Goal: Task Accomplishment & Management: Complete application form

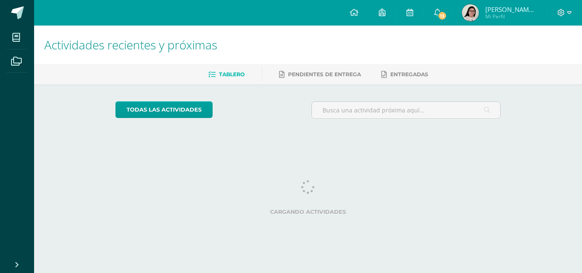
click at [443, 17] on span "13" at bounding box center [441, 15] width 9 height 9
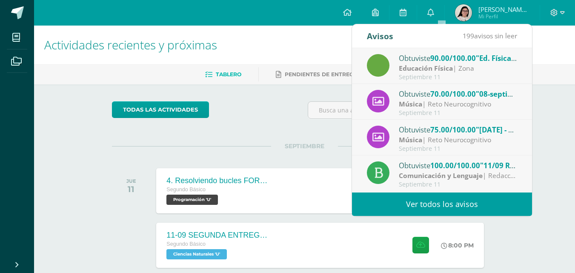
click at [512, 100] on div "Obtuviste 70.00/100.00 "[DATE] - Canción tradicional de Guatemala guitarra y ca…" at bounding box center [442, 102] width 180 height 36
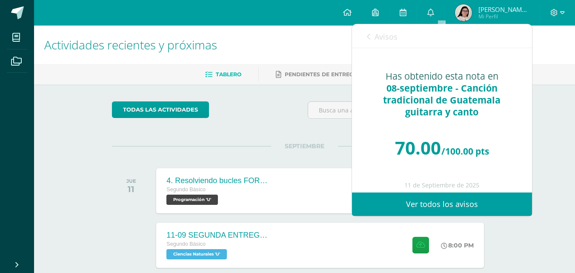
click at [368, 38] on icon at bounding box center [368, 36] width 3 height 7
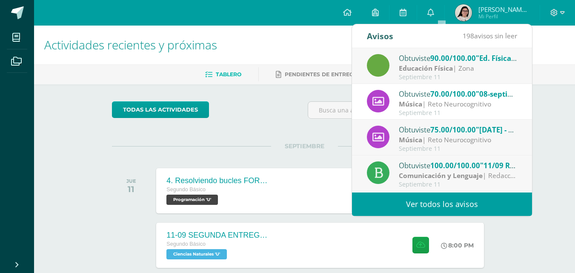
click at [423, 139] on div "Música | Reto Neurocognitivo" at bounding box center [458, 140] width 118 height 10
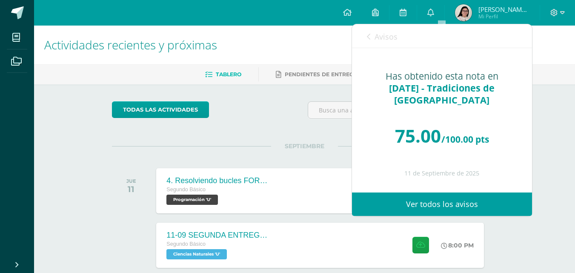
click at [367, 39] on icon at bounding box center [368, 36] width 3 height 7
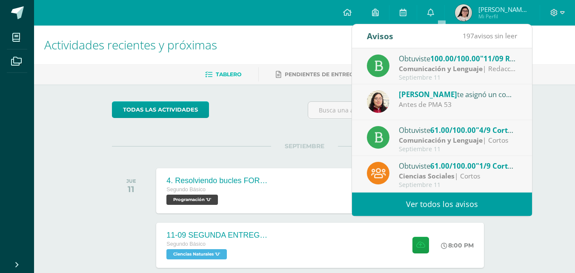
scroll to position [99, 0]
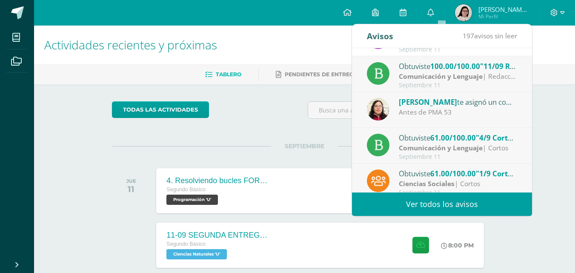
click at [505, 119] on div "[PERSON_NAME] te asignó un comentario en '4/9 Corto #1 📝' para 'Comunicación y …" at bounding box center [442, 110] width 180 height 36
click at [455, 179] on div "Ciencias Sociales | Cortos" at bounding box center [458, 184] width 118 height 10
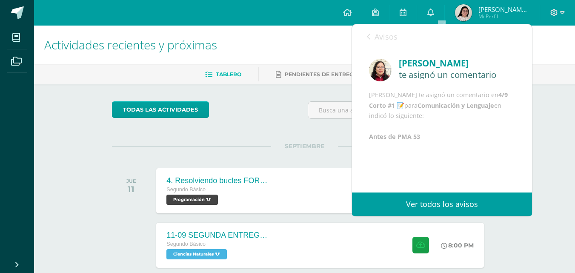
click at [367, 40] on icon at bounding box center [368, 36] width 3 height 7
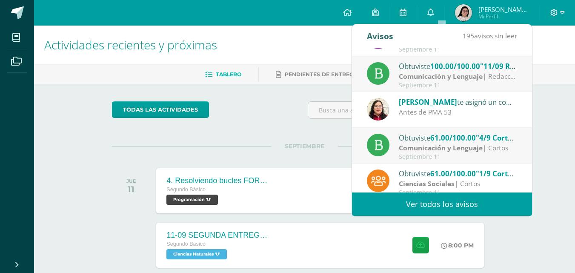
scroll to position [0, 0]
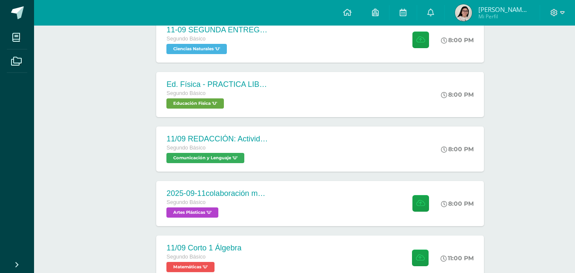
scroll to position [206, 0]
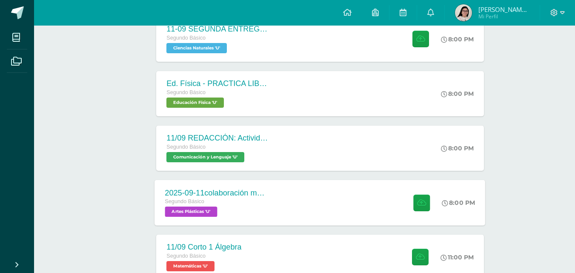
click at [375, 210] on div "2025-09-11colaboración mural [DATE] Segundo Básico Artes Plásticas 'U' 8:00 PM …" at bounding box center [320, 203] width 331 height 46
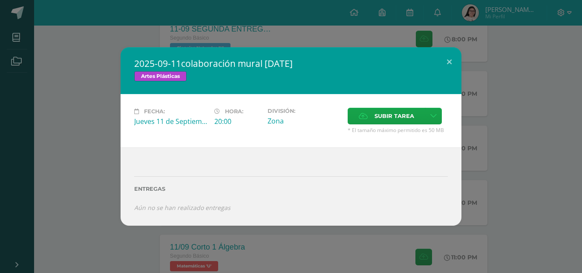
click at [523, 63] on div "2025-09-11colaboración mural [DATE] Artes Plásticas Fecha: [DATE] Hora: 20:00 D…" at bounding box center [290, 136] width 575 height 178
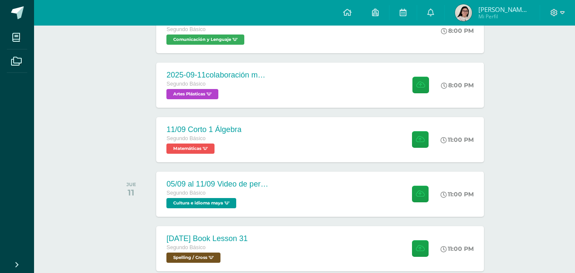
scroll to position [347, 0]
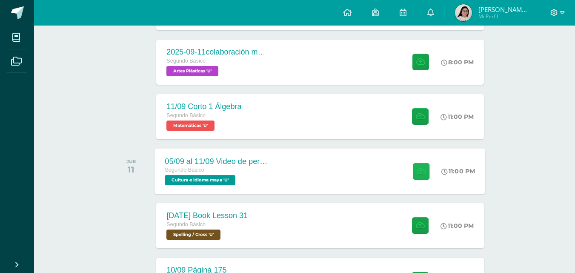
click at [414, 177] on button at bounding box center [421, 171] width 17 height 17
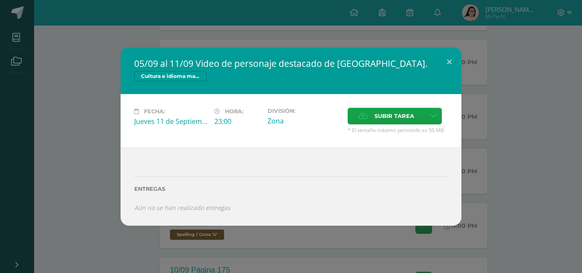
drag, startPoint x: 382, startPoint y: 117, endPoint x: 270, endPoint y: -37, distance: 190.8
click at [270, 0] on html "05/09 al 11/09 Video de personaje destacado de [GEOGRAPHIC_DATA]. Cultura e idi…" at bounding box center [291, 250] width 582 height 1194
click at [454, 55] on button at bounding box center [449, 61] width 24 height 29
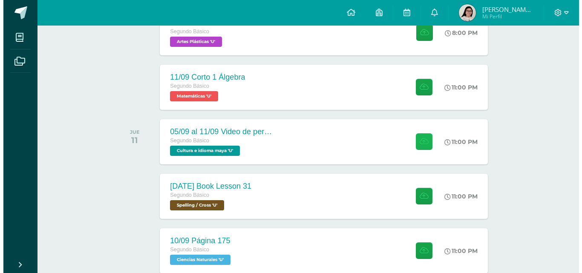
scroll to position [372, 0]
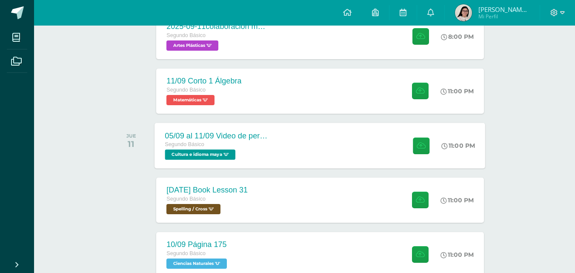
click at [279, 147] on div "05/09 al 11/09 Video de personaje destacado de [GEOGRAPHIC_DATA]. Segundo Básic…" at bounding box center [320, 146] width 331 height 46
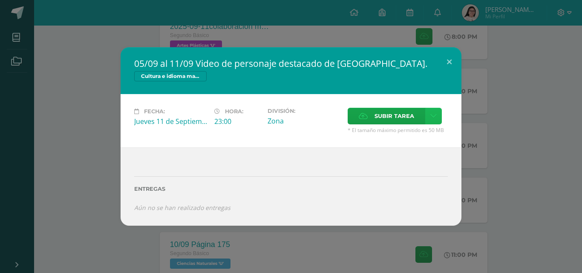
click at [435, 115] on icon at bounding box center [433, 115] width 6 height 7
click at [414, 134] on link "Subir enlace" at bounding box center [403, 134] width 85 height 13
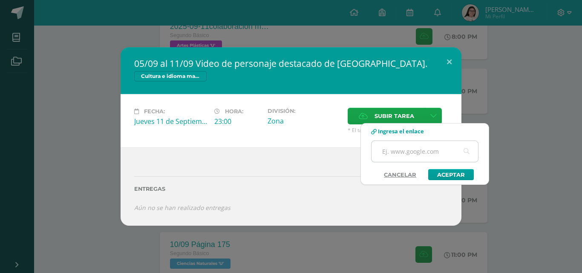
click at [410, 148] on input "text" at bounding box center [424, 151] width 106 height 21
paste input "This passage is mostly about A how to build a city with blocks B how two things…"
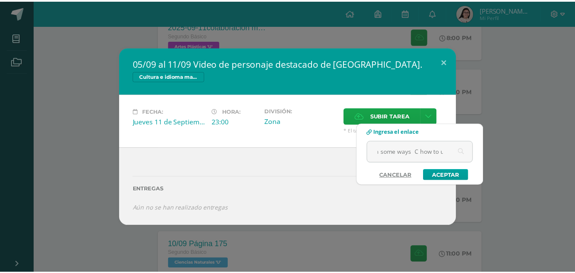
scroll to position [0, 0]
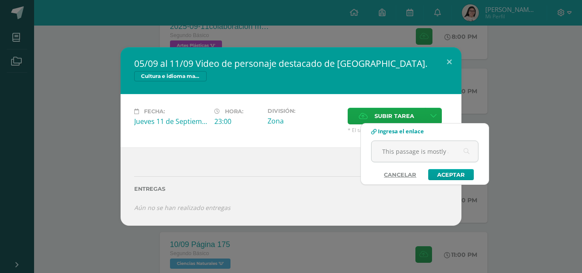
drag, startPoint x: 448, startPoint y: 154, endPoint x: 350, endPoint y: 158, distance: 98.0
click at [350, 158] on div "Entregas Aún no se han realizado entregas ¿Deseas retirar la entrega ? Esta acc…" at bounding box center [291, 186] width 341 height 78
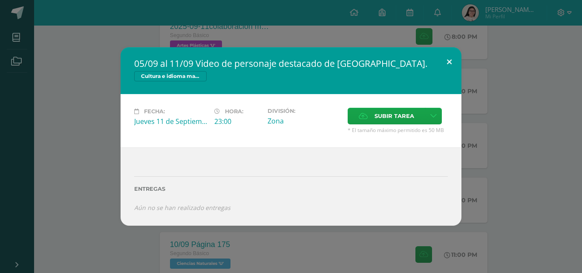
click at [448, 57] on button at bounding box center [449, 61] width 24 height 29
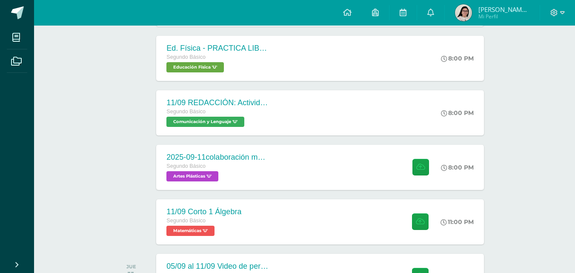
scroll to position [236, 0]
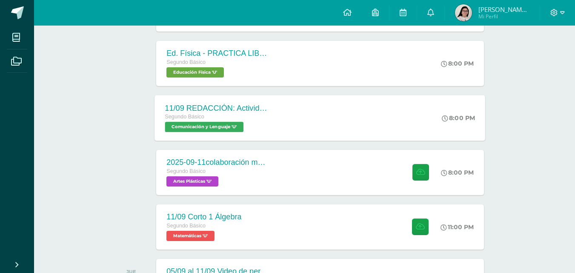
click at [342, 140] on div "11/09 REDACCIÓN: Actividad de Guatemala Segundo Básico Comunicación y [GEOGRAPH…" at bounding box center [320, 118] width 331 height 46
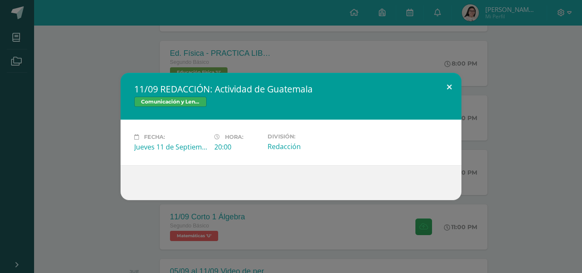
click at [438, 79] on button at bounding box center [449, 87] width 24 height 29
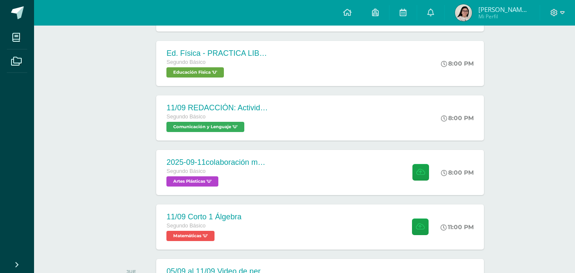
click at [309, 176] on div "2025-09-11colaboración mural [DATE] Segundo Básico Artes Plásticas 'U' 8:00 PM …" at bounding box center [319, 172] width 327 height 45
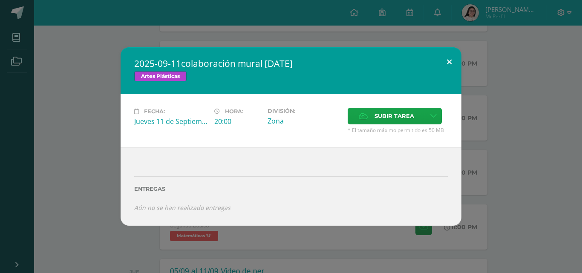
click at [457, 53] on button at bounding box center [449, 61] width 24 height 29
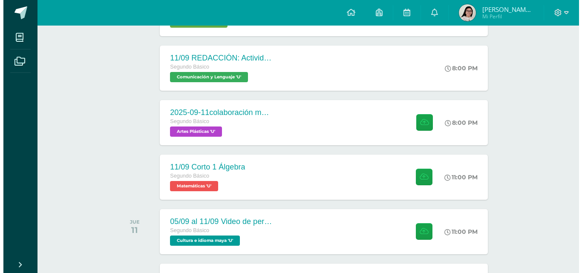
scroll to position [282, 0]
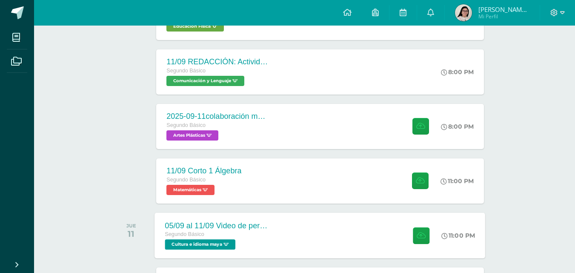
click at [309, 230] on div "05/09 al 11/09 Video de personaje destacado de [GEOGRAPHIC_DATA]. Segundo Básic…" at bounding box center [320, 236] width 331 height 46
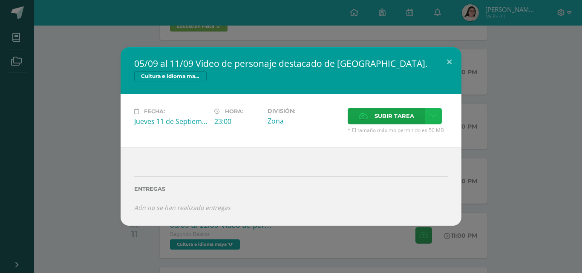
click at [436, 122] on link at bounding box center [433, 116] width 17 height 17
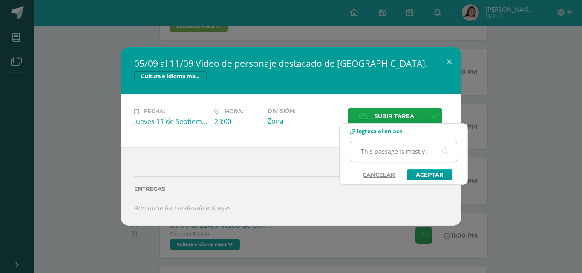
click at [405, 158] on input "This passage is mostly about A how to build a city with blocks B how two things…" at bounding box center [403, 151] width 106 height 21
drag, startPoint x: 429, startPoint y: 154, endPoint x: 316, endPoint y: 151, distance: 113.8
drag, startPoint x: 420, startPoint y: 152, endPoint x: 341, endPoint y: 158, distance: 79.9
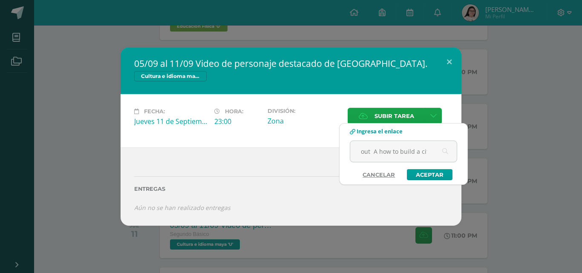
click at [341, 158] on div "Ingresa el enlace out A how to build a city with blocks B how two things are al…" at bounding box center [403, 154] width 128 height 52
type input "ity with blocks B how two things are alike in some ways C how to use your imagi…"
click at [466, 153] on div "Ingresa el enlace ity with blocks B how two things are alike in some ways C how…" at bounding box center [403, 154] width 128 height 52
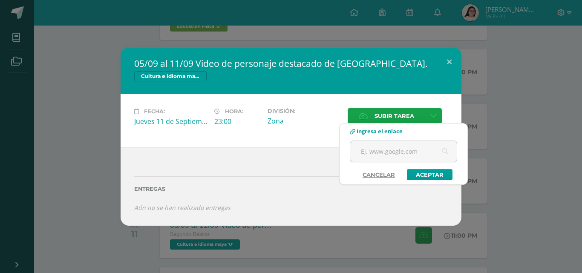
paste input "Hey friend, check out this awesome tool to make spokesperson videos by just typ…"
type input "Hey friend, check out this awesome tool to make spokesperson videos by just typ…"
click at [427, 175] on link "Aceptar" at bounding box center [430, 174] width 46 height 11
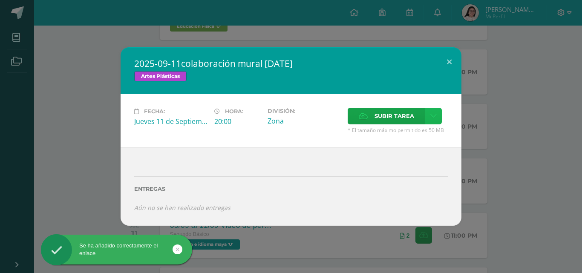
click at [431, 123] on link at bounding box center [433, 116] width 17 height 17
click at [420, 133] on link "Subir enlace" at bounding box center [403, 134] width 85 height 13
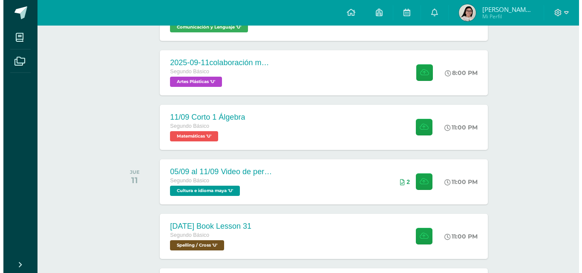
scroll to position [338, 0]
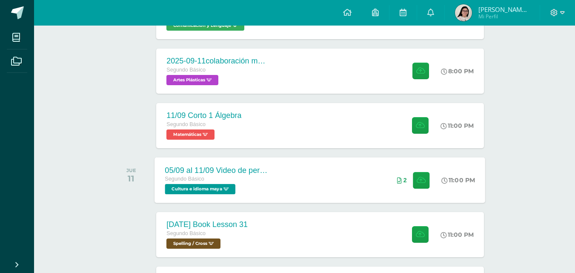
click at [374, 193] on div "05/09 al 11/09 Video de personaje destacado de [GEOGRAPHIC_DATA]. Segundo Básic…" at bounding box center [320, 180] width 331 height 46
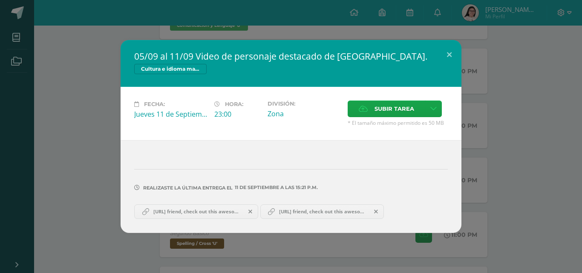
click at [192, 210] on span "[URL] friend, check out this awesome tool to make spokesperson videos by just t…" at bounding box center [196, 211] width 94 height 7
click at [299, 211] on span "[URL] friend, check out this awesome tool to make spokesperson videos by just t…" at bounding box center [322, 211] width 94 height 7
click at [378, 213] on span at bounding box center [376, 211] width 14 height 9
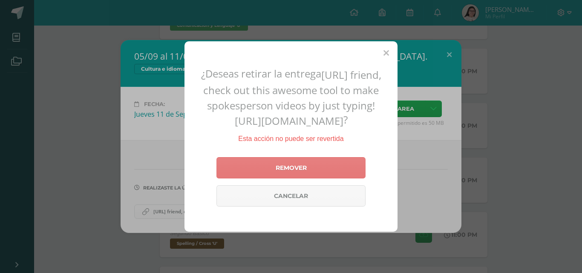
click at [323, 178] on link "Remover" at bounding box center [290, 167] width 149 height 21
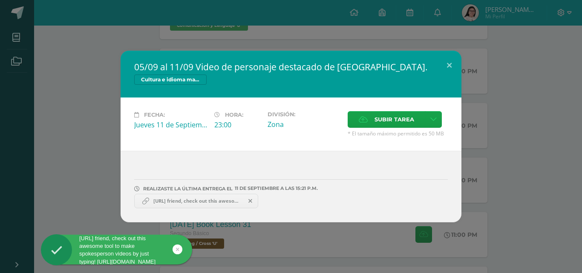
click at [252, 199] on span at bounding box center [250, 200] width 14 height 9
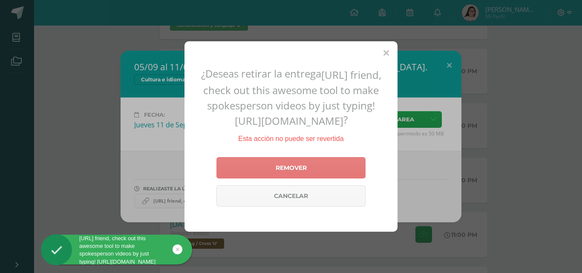
click at [267, 178] on link "Remover" at bounding box center [290, 167] width 149 height 21
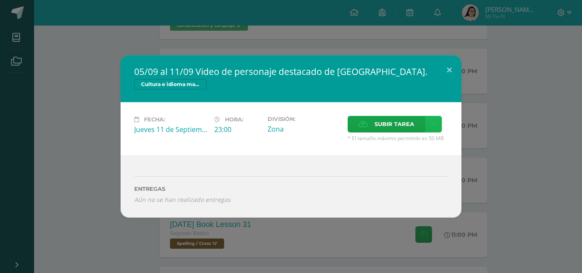
click at [435, 126] on icon at bounding box center [433, 124] width 6 height 7
click at [408, 141] on span "Subir enlace" at bounding box center [397, 142] width 36 height 8
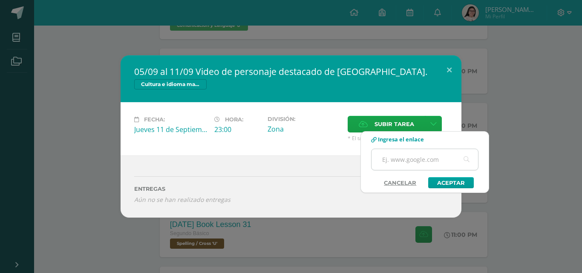
click at [411, 164] on input "text" at bounding box center [424, 159] width 106 height 21
paste input "Hey friend, check out this awesome tool to make spokesperson videos by just typ…"
click at [410, 180] on link "Cancelar" at bounding box center [399, 182] width 49 height 11
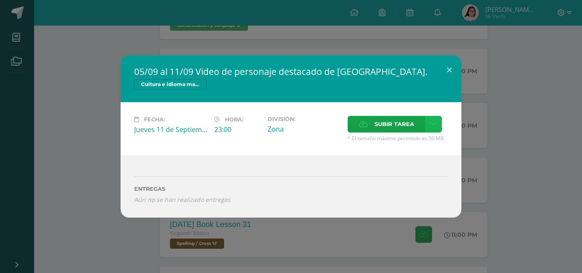
click at [437, 123] on link at bounding box center [433, 124] width 17 height 17
click at [418, 141] on link "Subir enlace" at bounding box center [403, 142] width 85 height 13
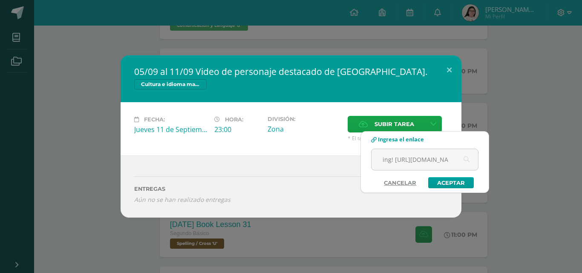
scroll to position [0, 327]
drag, startPoint x: 443, startPoint y: 163, endPoint x: 501, endPoint y: 146, distance: 60.0
click at [501, 146] on body "http://Hey friend, check out this awesome tool to make spokesperson videos by j…" at bounding box center [291, 259] width 582 height 1194
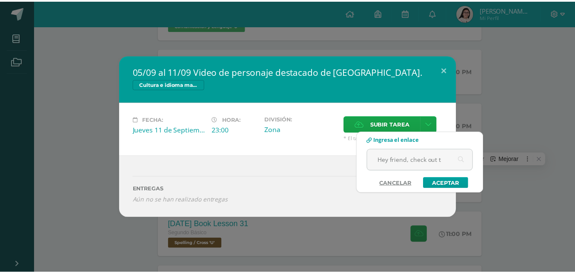
scroll to position [0, 0]
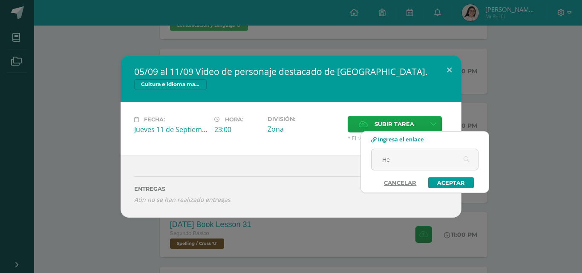
type input "H"
click at [401, 106] on div "Fecha: Jueves 11 de Septiembre Hora: 23:00 División: Zona Subir tarea" at bounding box center [291, 128] width 341 height 53
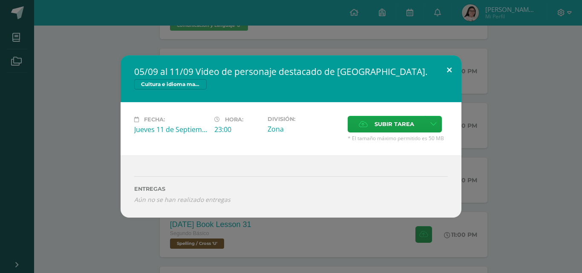
click at [456, 70] on button at bounding box center [449, 69] width 24 height 29
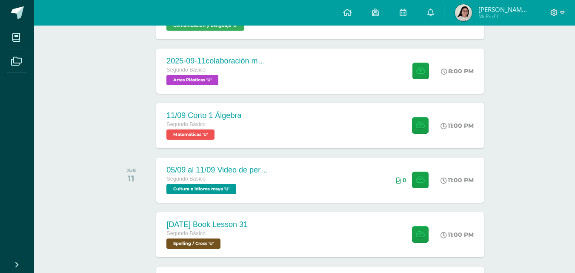
click at [545, 148] on div "Actividades recientes y próximas Tablero Pendientes de entrega Entregadas todas…" at bounding box center [304, 272] width 541 height 1168
